Goal: Information Seeking & Learning: Learn about a topic

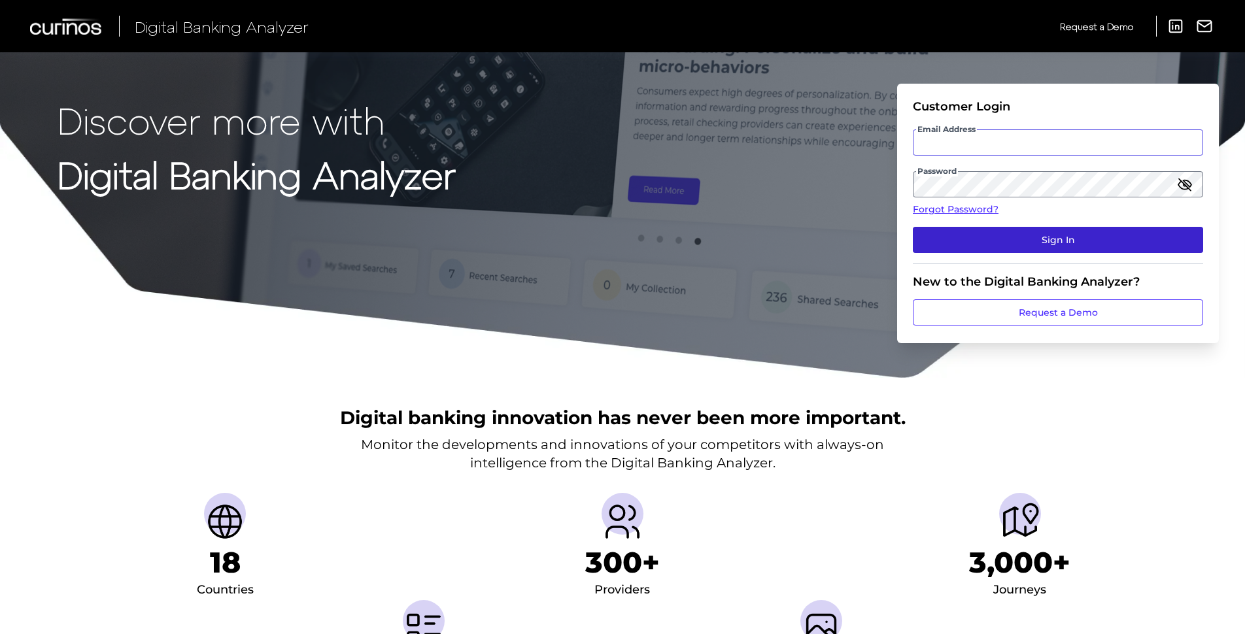
type input "[PERSON_NAME][EMAIL_ADDRESS][PERSON_NAME][DOMAIN_NAME]"
click at [1037, 237] on button "Sign In" at bounding box center [1058, 240] width 290 height 26
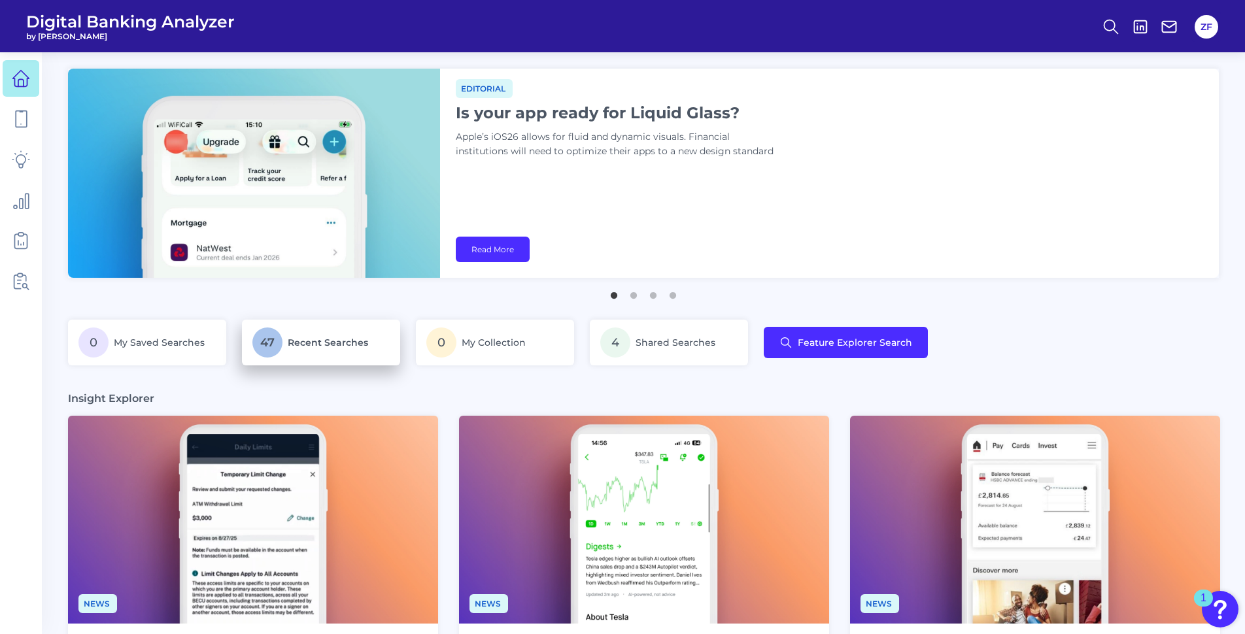
click at [298, 343] on span "Recent Searches" at bounding box center [328, 343] width 80 height 12
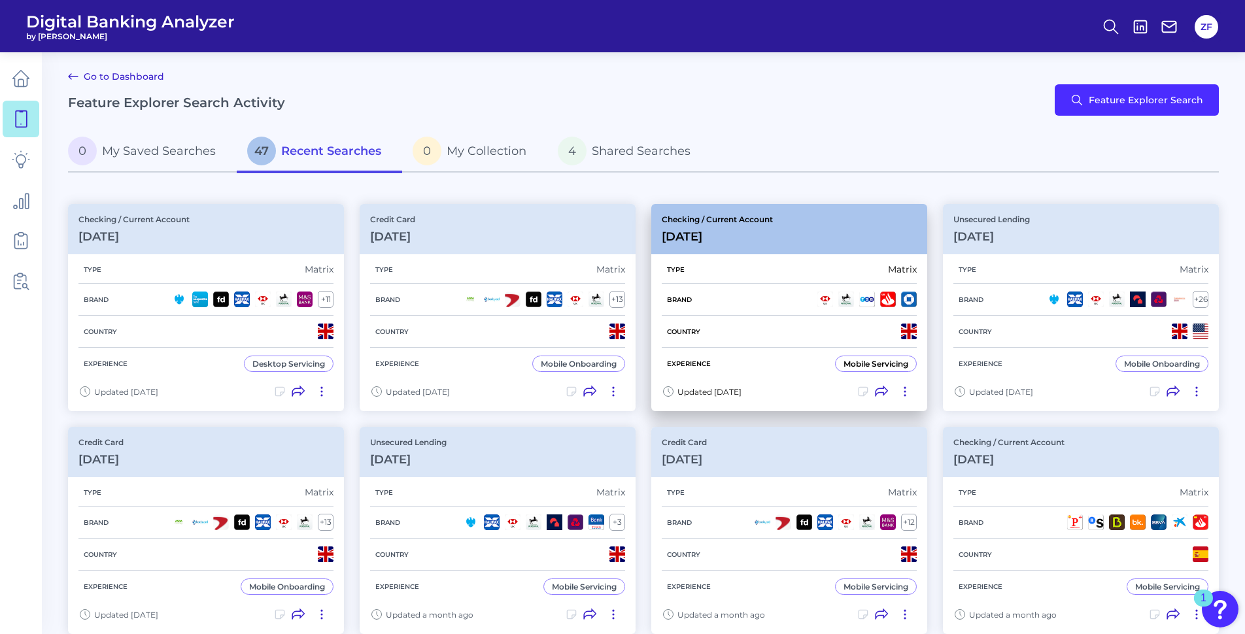
click at [775, 259] on div "Type Matrix" at bounding box center [789, 270] width 255 height 28
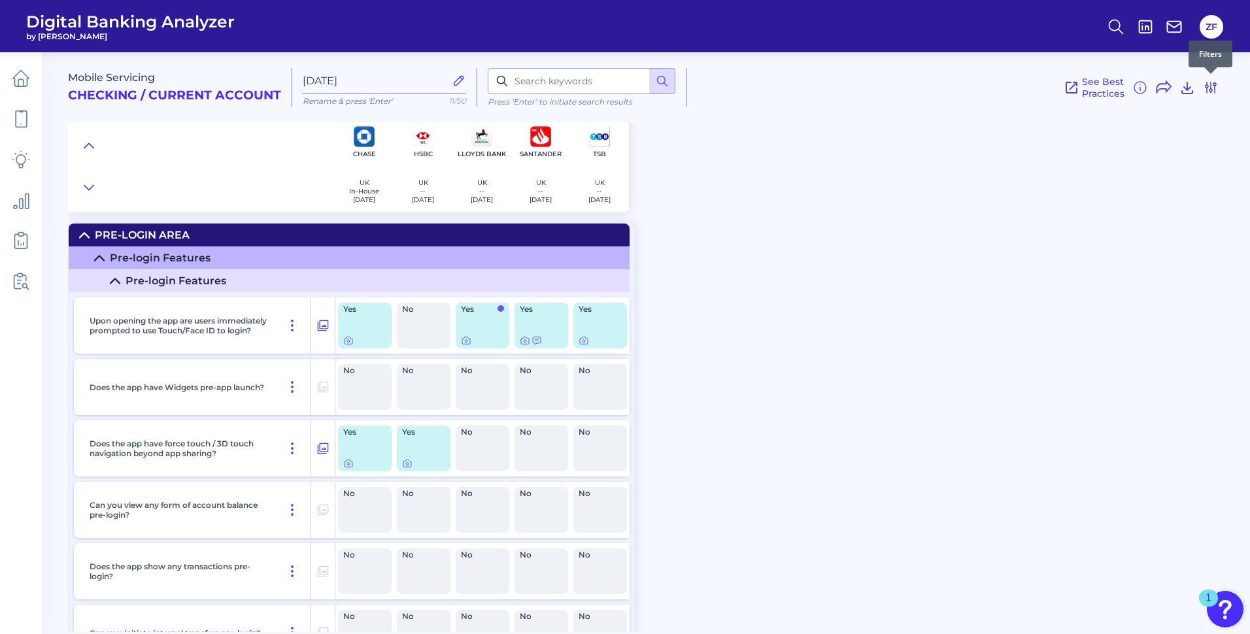
click at [1204, 81] on icon at bounding box center [1211, 88] width 16 height 16
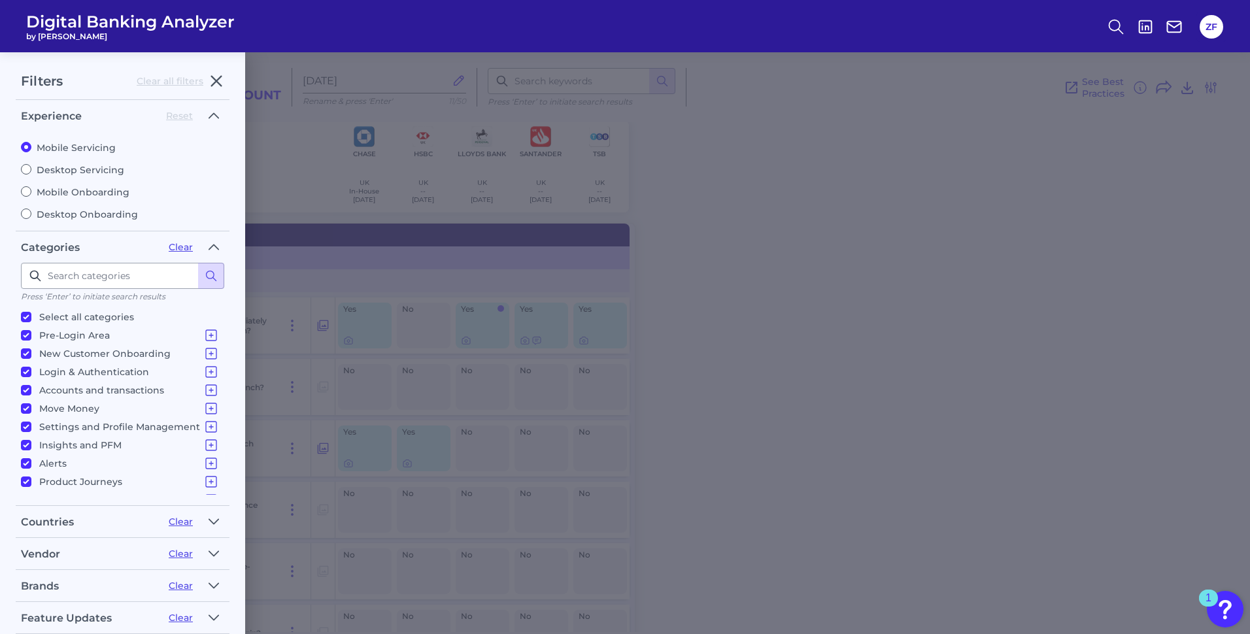
click at [88, 585] on div "Brands" at bounding box center [89, 586] width 137 height 12
click at [219, 579] on button "button" at bounding box center [213, 585] width 21 height 21
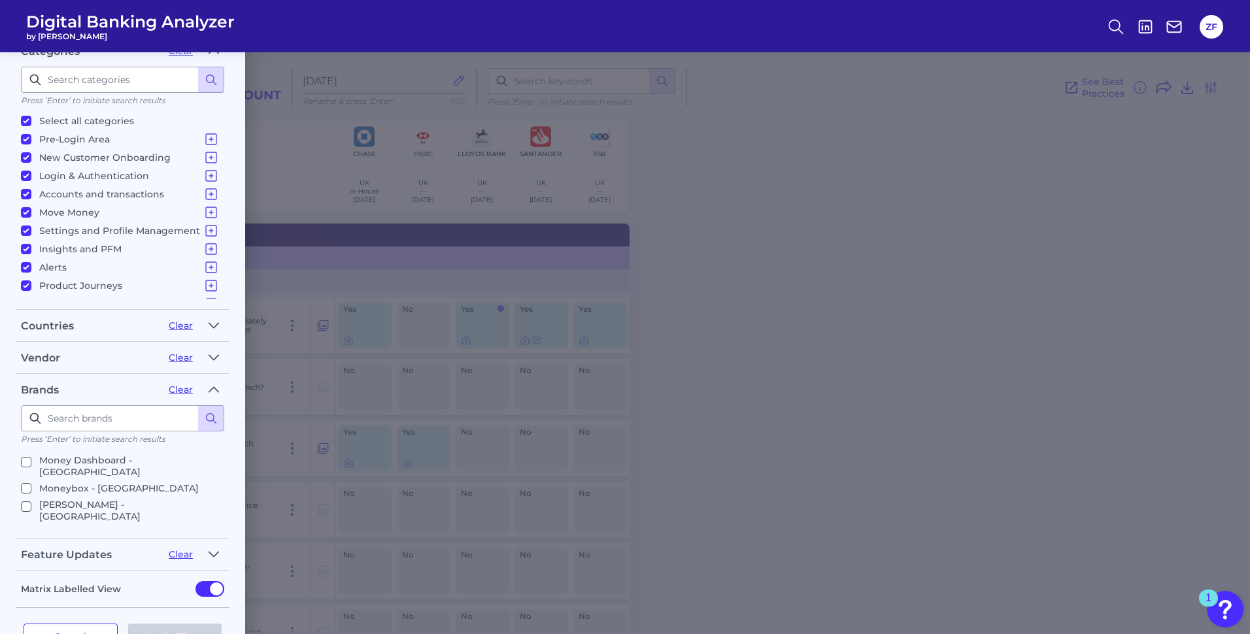
scroll to position [327, 0]
click at [83, 478] on p "Nationwide - [GEOGRAPHIC_DATA]" at bounding box center [121, 486] width 165 height 16
click at [31, 481] on input "Nationwide - [GEOGRAPHIC_DATA]" at bounding box center [26, 486] width 10 height 10
checkbox input "true"
click at [182, 624] on button "Apply Filters" at bounding box center [175, 637] width 94 height 26
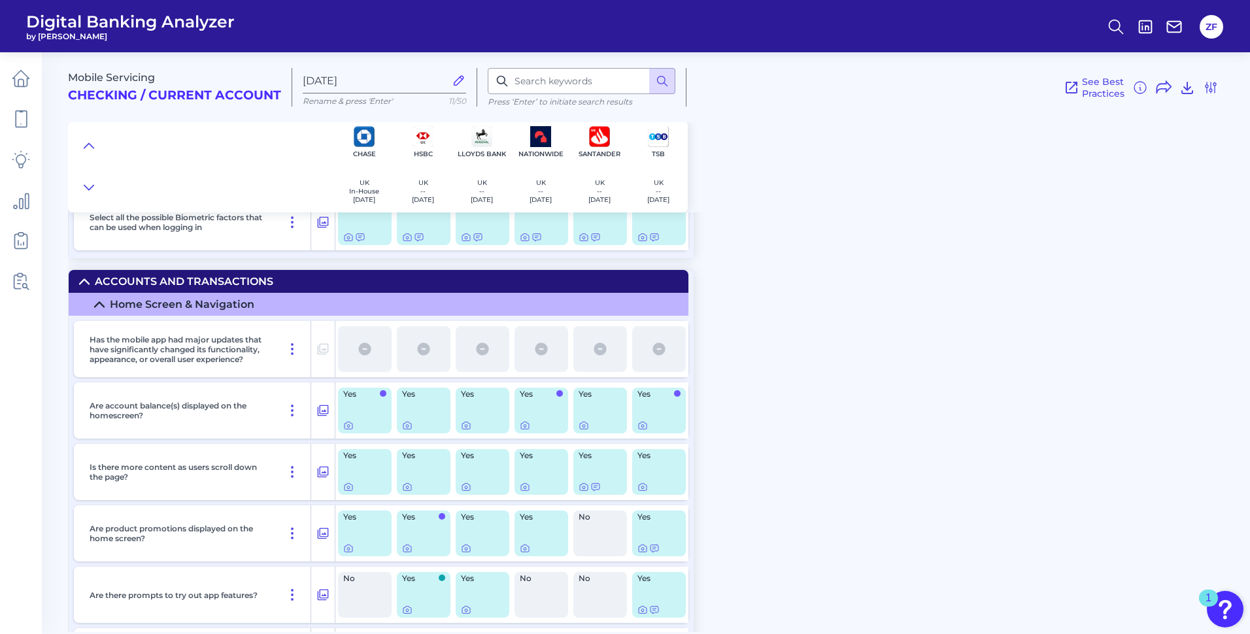
scroll to position [2354, 0]
click at [407, 426] on icon at bounding box center [407, 426] width 10 height 10
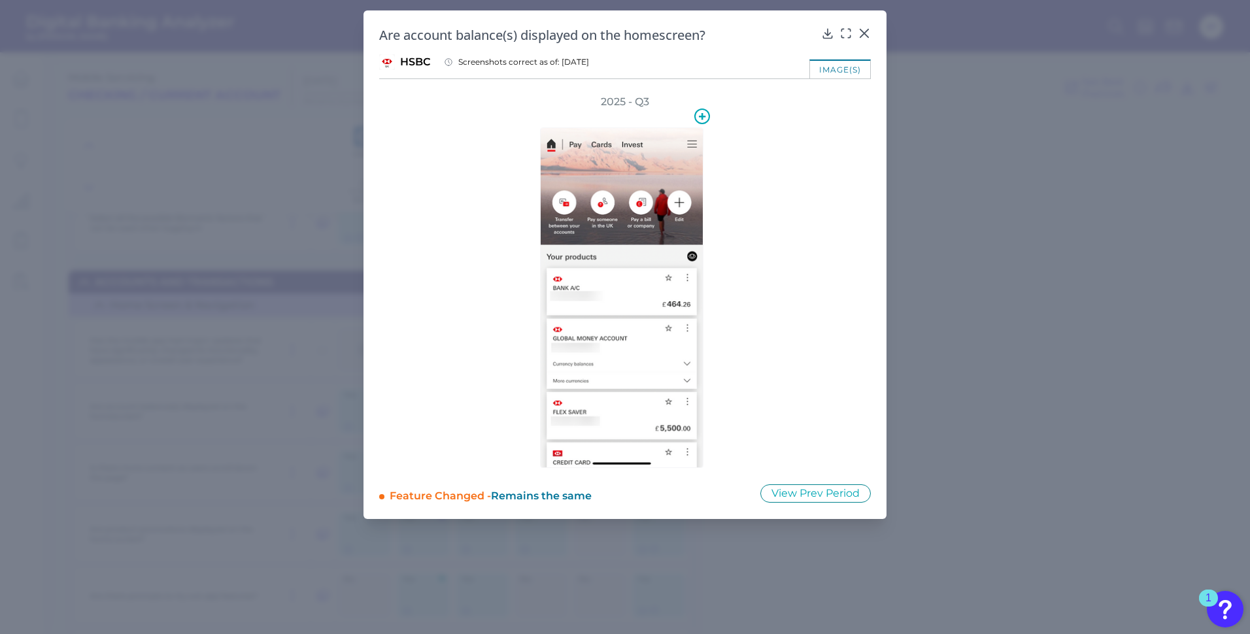
click at [676, 293] on img at bounding box center [621, 298] width 163 height 341
click at [866, 28] on icon at bounding box center [864, 33] width 13 height 13
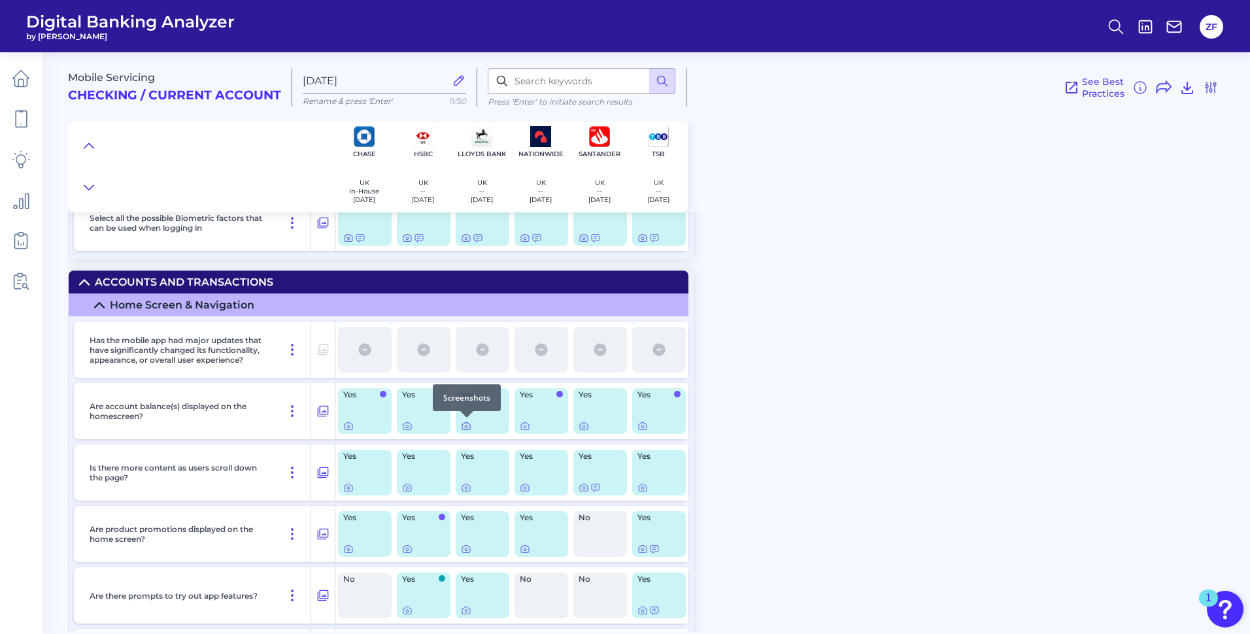
click at [462, 424] on icon at bounding box center [466, 426] width 8 height 7
click at [468, 424] on icon at bounding box center [466, 426] width 10 height 10
click at [524, 427] on icon at bounding box center [525, 426] width 10 height 10
click at [406, 426] on icon at bounding box center [407, 426] width 10 height 10
